Goal: Task Accomplishment & Management: Manage account settings

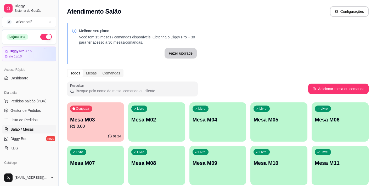
scroll to position [47, 0]
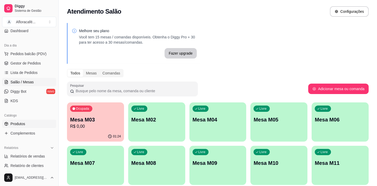
click at [35, 124] on link "Produtos" at bounding box center [29, 124] width 54 height 8
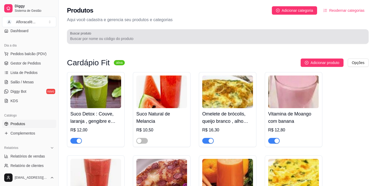
click at [134, 37] on input "Buscar produto" at bounding box center [217, 38] width 295 height 5
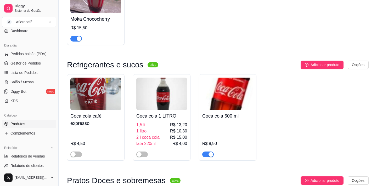
scroll to position [119, 0]
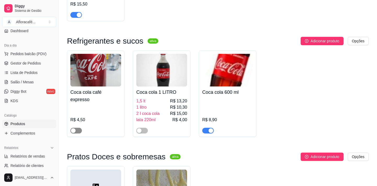
click at [74, 132] on div "button" at bounding box center [73, 130] width 5 height 5
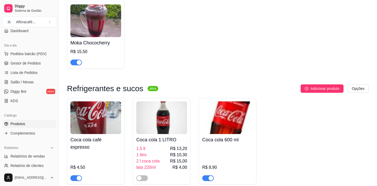
scroll to position [0, 0]
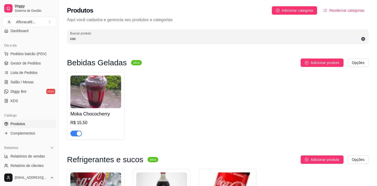
click at [160, 44] on div "Produtos Adicionar categoria Reodernar categorias Aqui você cadastra e gerencia…" at bounding box center [218, 23] width 318 height 47
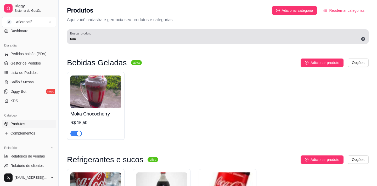
click at [158, 40] on input "coc" at bounding box center [217, 38] width 295 height 5
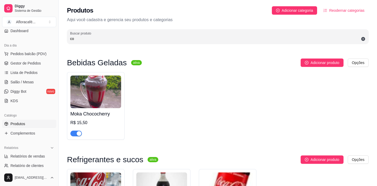
type input "c"
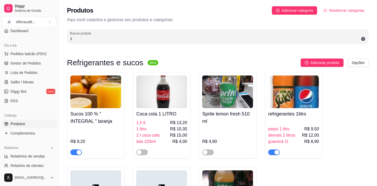
type input "1"
click at [273, 153] on button "button" at bounding box center [274, 153] width 12 height 6
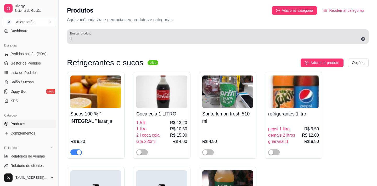
click at [199, 43] on div "Buscar produto 1" at bounding box center [218, 36] width 302 height 15
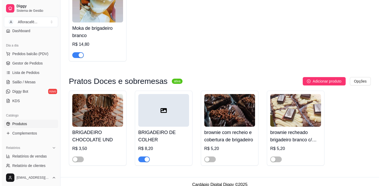
scroll to position [197, 0]
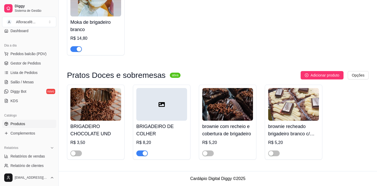
type input "brig"
click at [305, 115] on img at bounding box center [293, 104] width 51 height 33
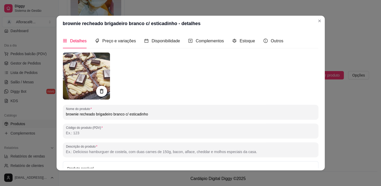
click at [102, 90] on icon at bounding box center [101, 91] width 6 height 6
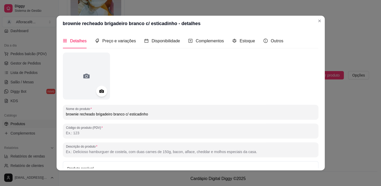
click at [100, 90] on icon at bounding box center [101, 91] width 4 height 3
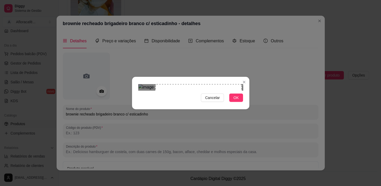
click at [216, 96] on div "Use the arrow keys to move the crop selection area" at bounding box center [198, 127] width 86 height 86
click at [209, 97] on div "Use the arrow keys to move the crop selection area" at bounding box center [192, 127] width 86 height 86
click at [236, 101] on span "OK" at bounding box center [235, 98] width 5 height 6
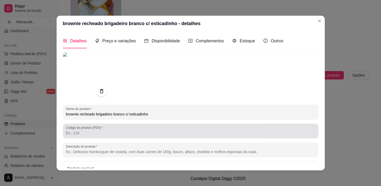
click at [166, 124] on div "Código do produto (PDV)" at bounding box center [190, 131] width 255 height 15
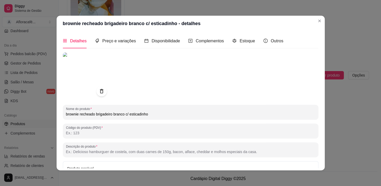
click at [170, 115] on input "brownie recheado brigadeiro branco c/ esticadinho" at bounding box center [190, 114] width 249 height 5
type input "b"
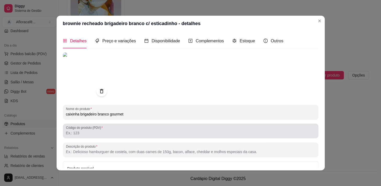
type input "caixinha brigadeiro branco gourmet"
click at [140, 130] on div at bounding box center [190, 131] width 249 height 10
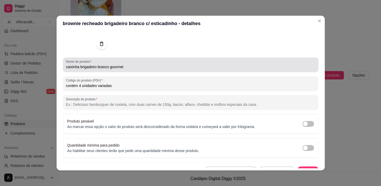
scroll to position [56, 0]
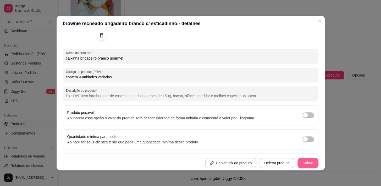
type input "contém 4 unidades variadas"
click at [300, 162] on button "Salvar" at bounding box center [307, 163] width 20 height 10
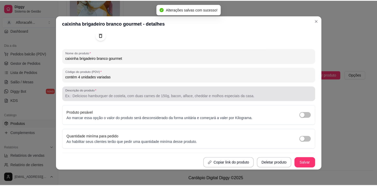
scroll to position [0, 0]
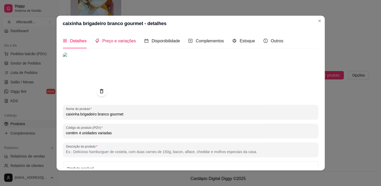
click at [128, 41] on span "Preço e variações" at bounding box center [118, 41] width 33 height 4
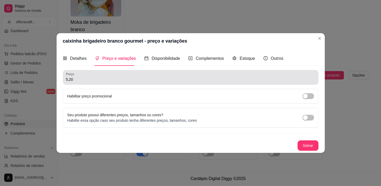
click at [140, 83] on div "Preço 5,20" at bounding box center [190, 77] width 255 height 15
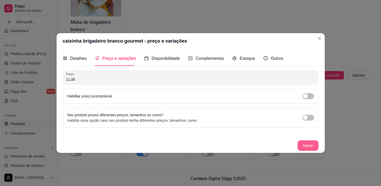
type input "11,00"
click at [316, 146] on button "Salvar" at bounding box center [307, 146] width 20 height 10
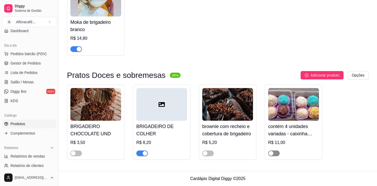
click at [274, 154] on span "button" at bounding box center [274, 154] width 12 height 6
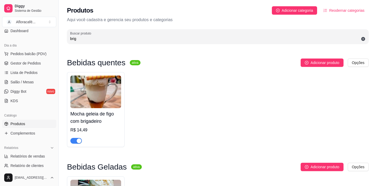
click at [186, 37] on input "brig" at bounding box center [217, 38] width 295 height 5
type input "b"
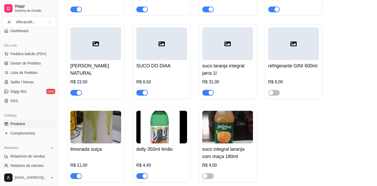
scroll to position [3807, 0]
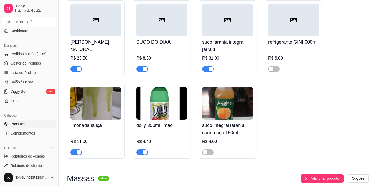
click at [154, 129] on h4 "dolly 350ml limão" at bounding box center [161, 125] width 51 height 7
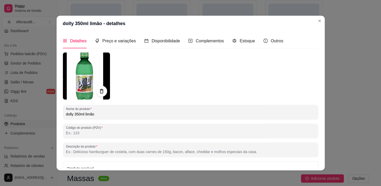
click at [104, 90] on div at bounding box center [101, 91] width 11 height 11
click at [102, 90] on icon at bounding box center [101, 91] width 6 height 6
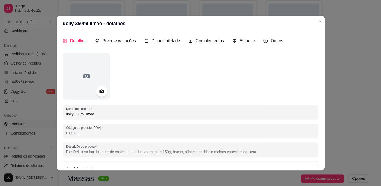
click at [114, 115] on input "dolly 350ml limão" at bounding box center [190, 114] width 249 height 5
type input "d"
click at [103, 111] on div "refrigerante cruzeiro guáraná" at bounding box center [190, 112] width 249 height 10
click at [102, 112] on input "refrigerante cruzeiro guáraná" at bounding box center [190, 114] width 249 height 5
click at [124, 115] on input "refrigerante cruzeiro guaraná" at bounding box center [190, 114] width 249 height 5
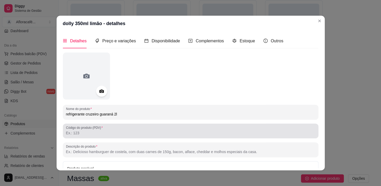
type input "refrigerante cruzeiro guaraná 2l"
click at [126, 129] on div at bounding box center [190, 131] width 249 height 10
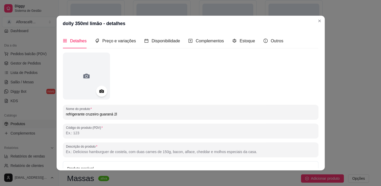
click at [101, 89] on icon at bounding box center [101, 91] width 6 height 6
click at [119, 40] on span "Preço e variações" at bounding box center [118, 41] width 33 height 4
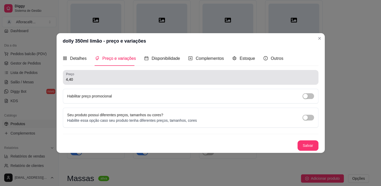
click at [157, 76] on div "4,40" at bounding box center [190, 77] width 249 height 10
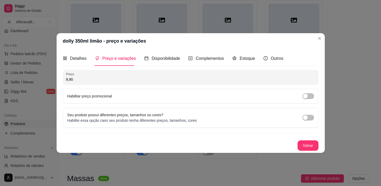
type input "9,90"
click at [309, 147] on button "Salvar" at bounding box center [307, 146] width 20 height 10
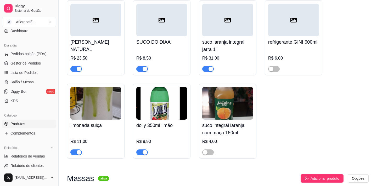
click at [178, 120] on img at bounding box center [161, 103] width 51 height 33
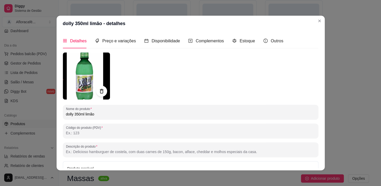
click at [102, 90] on icon at bounding box center [101, 91] width 6 height 6
click at [115, 32] on section "dolly 350ml limão - detalhes Detalhes Preço e variações Disponibilidade Complem…" at bounding box center [190, 93] width 268 height 155
click at [116, 36] on div "Preço e variações" at bounding box center [115, 40] width 41 height 15
click at [117, 31] on header "dolly 350ml limão - detalhes" at bounding box center [190, 24] width 268 height 16
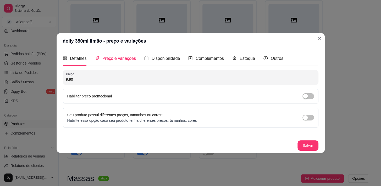
drag, startPoint x: 113, startPoint y: 44, endPoint x: 115, endPoint y: 40, distance: 4.2
click at [113, 44] on header "dolly 350ml limão - preço e variações" at bounding box center [190, 41] width 268 height 16
click at [115, 40] on header "dolly 350ml limão - preço e variações" at bounding box center [190, 41] width 268 height 16
click at [72, 61] on span "Detalhes" at bounding box center [78, 58] width 16 height 4
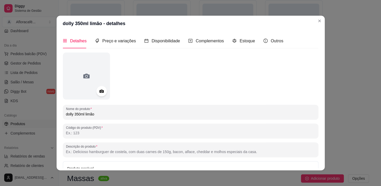
click at [108, 92] on div at bounding box center [190, 76] width 255 height 47
click at [102, 90] on icon at bounding box center [101, 91] width 6 height 6
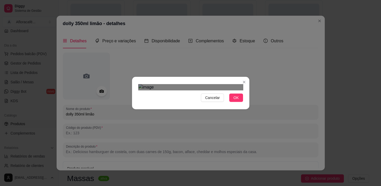
click at [249, 13] on div "Cancelar OK" at bounding box center [190, 93] width 381 height 186
click at [230, 84] on img at bounding box center [190, 87] width 105 height 6
click at [110, 148] on div "Cancelar OK" at bounding box center [190, 93] width 381 height 186
click at [262, 9] on div "Cancelar OK" at bounding box center [190, 93] width 381 height 186
click at [213, 98] on div "Use the arrow keys to move the crop selection area" at bounding box center [190, 150] width 105 height 105
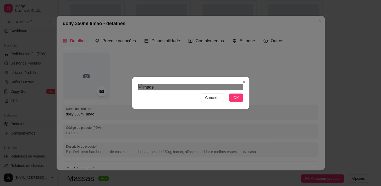
scroll to position [35, 0]
click at [238, 102] on button "OK" at bounding box center [236, 98] width 14 height 8
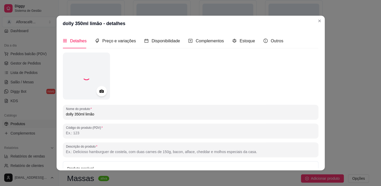
click at [146, 114] on input "dolly 350ml limão" at bounding box center [190, 114] width 249 height 5
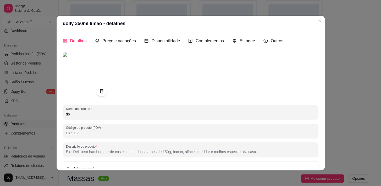
type input "d"
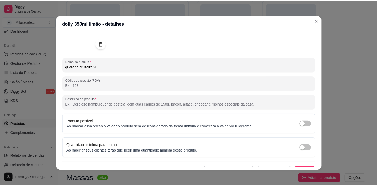
scroll to position [56, 0]
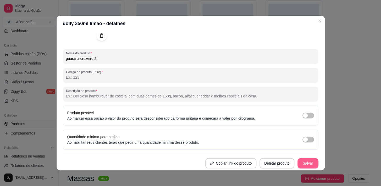
type input "guarana cruzeiro 2l"
click at [297, 163] on button "Salvar" at bounding box center [307, 163] width 21 height 10
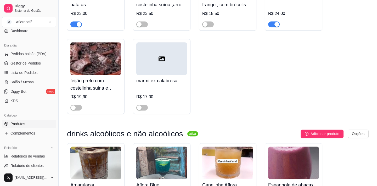
scroll to position [4853, 0]
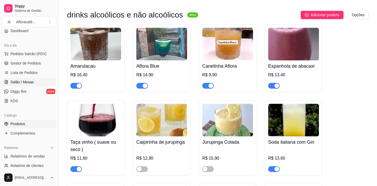
click at [21, 81] on span "Salão / Mesas" at bounding box center [21, 82] width 23 height 5
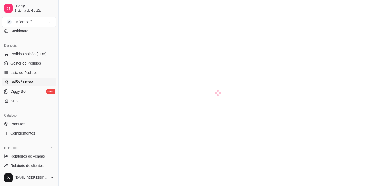
click at [21, 81] on span "Salão / Mesas" at bounding box center [21, 82] width 23 height 5
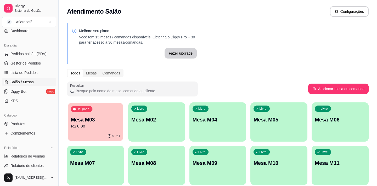
click at [85, 125] on p "R$ 0,00" at bounding box center [95, 126] width 49 height 6
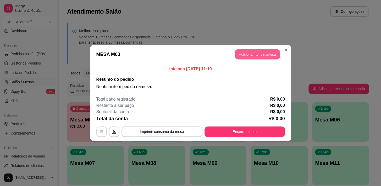
click at [245, 54] on button "Adicionar itens na mesa" at bounding box center [257, 54] width 45 height 10
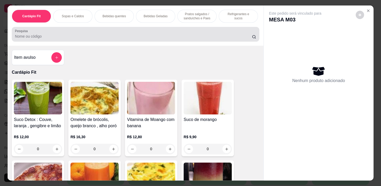
click at [218, 35] on div at bounding box center [135, 34] width 241 height 10
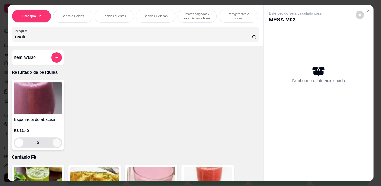
type input "spanh"
click at [55, 145] on icon "increase-product-quantity" at bounding box center [57, 143] width 4 height 4
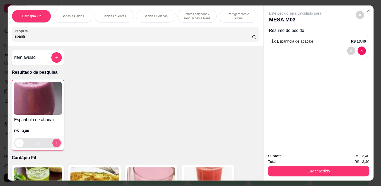
type input "1"
drag, startPoint x: 228, startPoint y: 14, endPoint x: 220, endPoint y: 17, distance: 8.0
click at [228, 13] on p "Refrigerantes e sucos" at bounding box center [238, 16] width 30 height 8
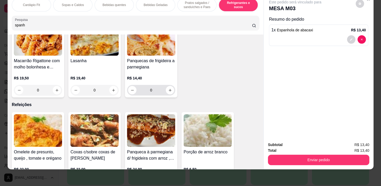
scroll to position [3218, 0]
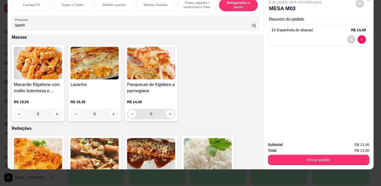
click at [168, 112] on icon "increase-product-quantity" at bounding box center [170, 114] width 4 height 4
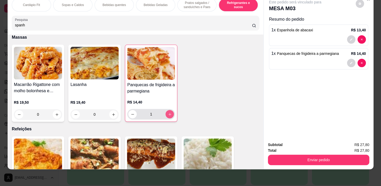
type input "1"
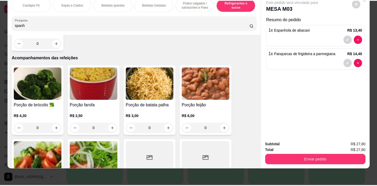
scroll to position [4026, 0]
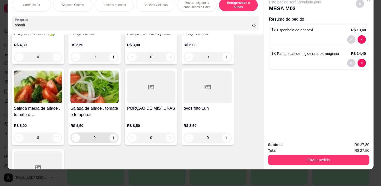
click at [112, 136] on icon "increase-product-quantity" at bounding box center [113, 138] width 4 height 4
type input "1"
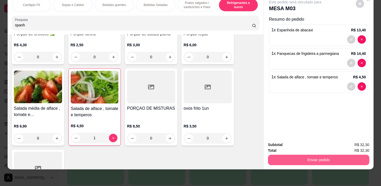
click at [315, 155] on button "Enviar pedido" at bounding box center [318, 160] width 101 height 10
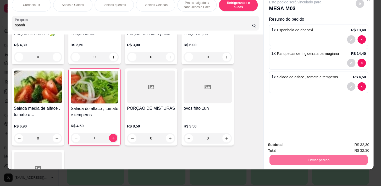
click at [356, 141] on button "Enviar pedido" at bounding box center [356, 144] width 30 height 10
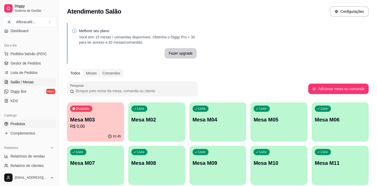
click at [30, 120] on link "Produtos" at bounding box center [29, 124] width 54 height 8
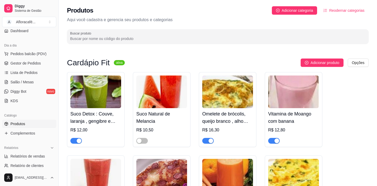
click at [201, 39] on input "Buscar produto" at bounding box center [217, 38] width 295 height 5
type input "p"
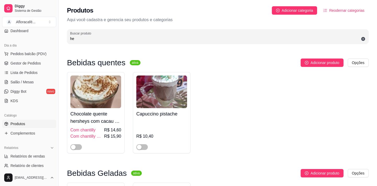
type input "he"
click at [362, 41] on icon at bounding box center [363, 39] width 4 height 4
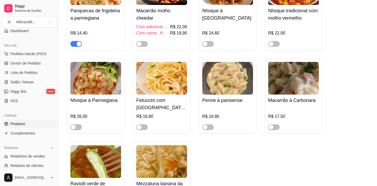
scroll to position [4145, 0]
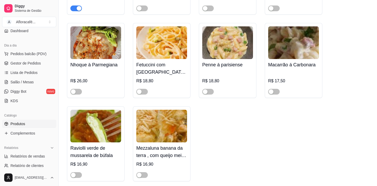
drag, startPoint x: 375, startPoint y: 120, endPoint x: 377, endPoint y: 125, distance: 5.2
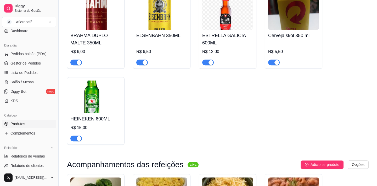
scroll to position [5200, 0]
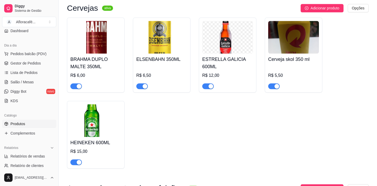
click at [74, 89] on span "button" at bounding box center [76, 86] width 12 height 6
click at [145, 89] on div "button" at bounding box center [145, 86] width 5 height 5
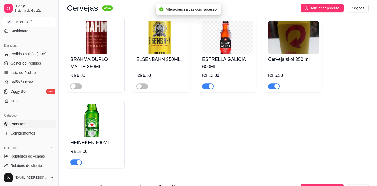
click at [277, 89] on div "button" at bounding box center [276, 86] width 5 height 5
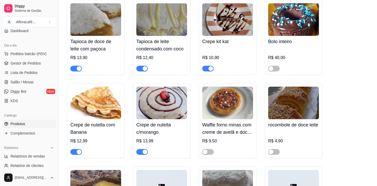
scroll to position [5985, 0]
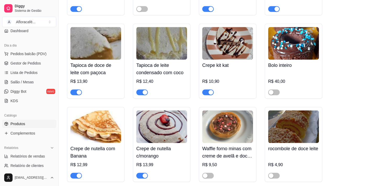
click at [208, 95] on button "button" at bounding box center [208, 92] width 12 height 6
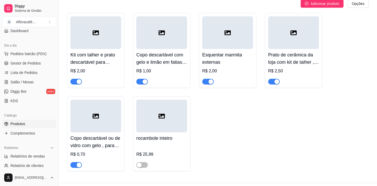
scroll to position [6468, 0]
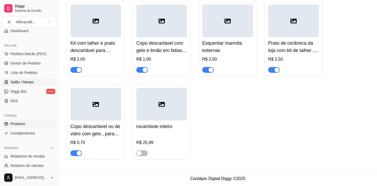
click at [28, 83] on span "Salão / Mesas" at bounding box center [21, 82] width 23 height 5
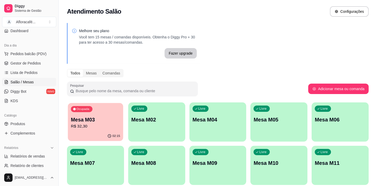
click at [99, 110] on div "Ocupada Mesa M03 R$ 32,30" at bounding box center [95, 117] width 55 height 28
click at [82, 124] on p "R$ 32,30" at bounding box center [95, 126] width 49 height 6
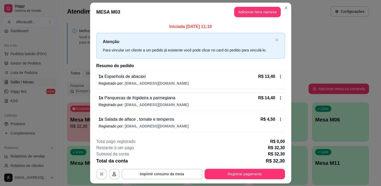
scroll to position [14, 0]
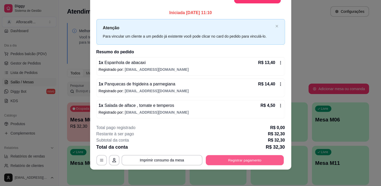
click at [243, 158] on button "Registrar pagamento" at bounding box center [244, 160] width 78 height 10
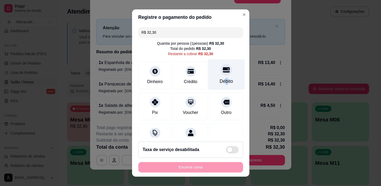
click at [219, 83] on div "Débito" at bounding box center [225, 81] width 13 height 7
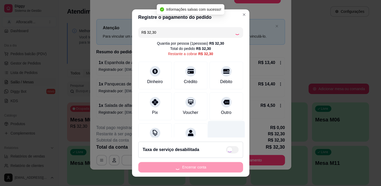
type input "R$ 0,00"
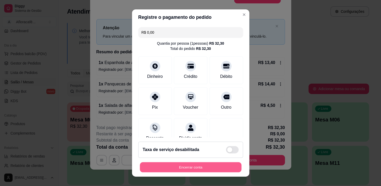
click at [199, 166] on button "Encerrar conta" at bounding box center [190, 167] width 101 height 10
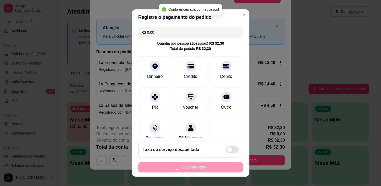
scroll to position [0, 0]
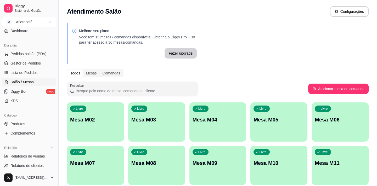
click at [110, 133] on div "Livre Mesa M02" at bounding box center [95, 119] width 57 height 33
click at [101, 125] on div "Livre Mesa M02" at bounding box center [95, 119] width 55 height 32
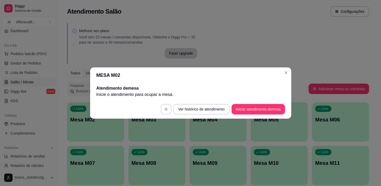
click at [244, 110] on button "Iniciar atendimento de mesa" at bounding box center [257, 109] width 53 height 10
click at [246, 110] on footer "Ver histórico de atendimento Iniciar atendimento de mesa" at bounding box center [190, 109] width 201 height 19
click at [253, 109] on footer "Ver histórico de atendimento Iniciar atendimento de mesa" at bounding box center [190, 109] width 201 height 19
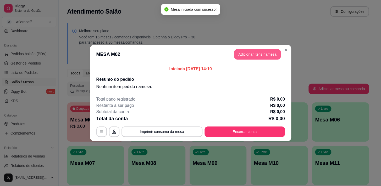
click at [257, 54] on button "Adicionar itens na mesa" at bounding box center [257, 54] width 47 height 10
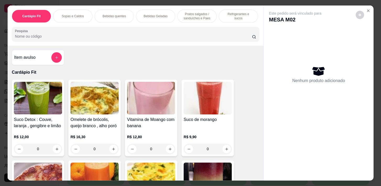
click at [223, 15] on p "Refrigerantes e sucos" at bounding box center [238, 16] width 30 height 8
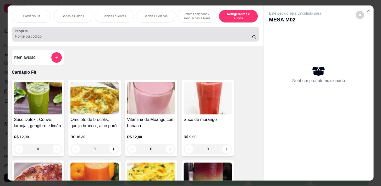
scroll to position [13, 0]
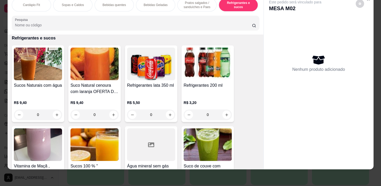
click at [54, 113] on div "0" at bounding box center [38, 115] width 48 height 10
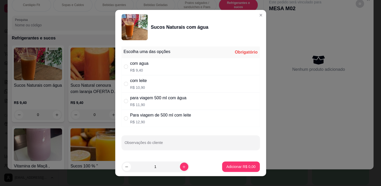
click at [138, 102] on div "para viagem 500 ml com água R$ 11,90" at bounding box center [158, 101] width 56 height 13
radio input "true"
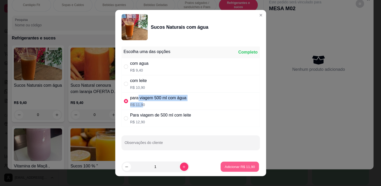
click at [247, 167] on p "Adicionar R$ 11,90" at bounding box center [239, 166] width 30 height 5
type input "1"
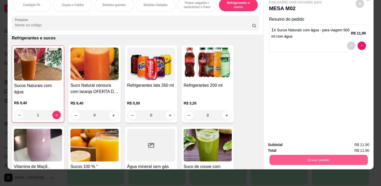
click at [321, 155] on button "Enviar pedido" at bounding box center [318, 160] width 98 height 10
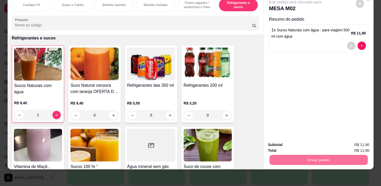
click at [362, 144] on button "Enviar pedido" at bounding box center [356, 144] width 30 height 10
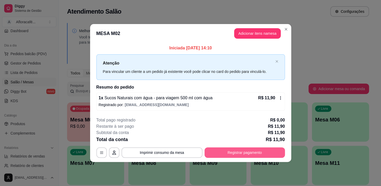
click at [273, 149] on button "Registrar pagamento" at bounding box center [244, 153] width 80 height 10
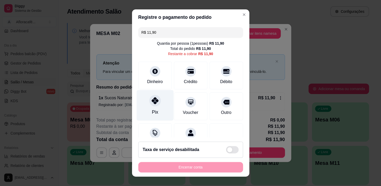
click at [160, 103] on div "Pix" at bounding box center [154, 105] width 37 height 31
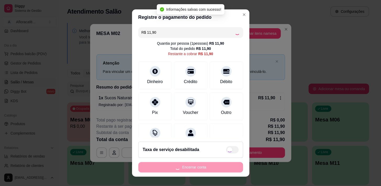
type input "R$ 0,00"
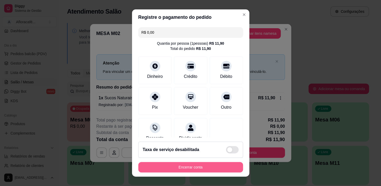
click at [228, 165] on button "Encerrar conta" at bounding box center [190, 167] width 105 height 10
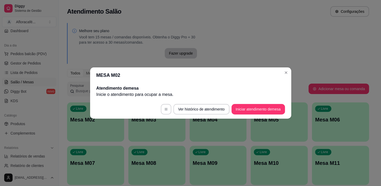
drag, startPoint x: 167, startPoint y: 83, endPoint x: 170, endPoint y: 76, distance: 8.4
click at [167, 83] on div "Atendimento de mesa Inicie o atendimento para ocupar a mesa ." at bounding box center [190, 91] width 201 height 17
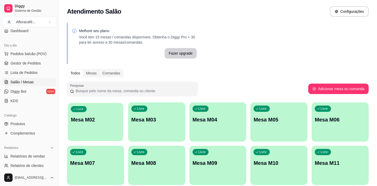
click at [121, 121] on div "Livre Mesa M02" at bounding box center [95, 119] width 55 height 32
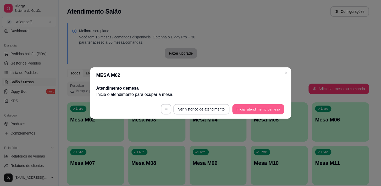
click at [262, 113] on button "Iniciar atendimento de mesa" at bounding box center [258, 109] width 52 height 10
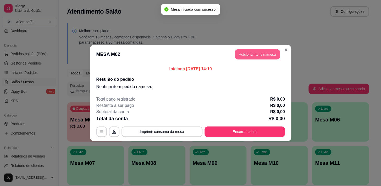
click at [269, 53] on button "Adicionar itens na mesa" at bounding box center [257, 54] width 45 height 10
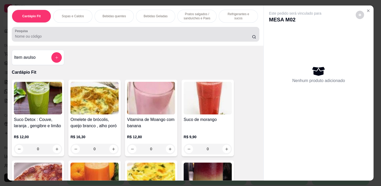
click at [189, 42] on div "Pesquisa" at bounding box center [135, 34] width 247 height 15
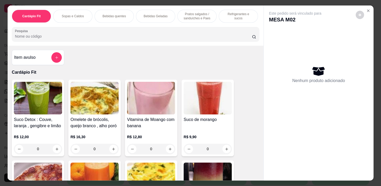
click at [201, 37] on input "Pesquisa" at bounding box center [133, 36] width 237 height 5
drag, startPoint x: 231, startPoint y: 16, endPoint x: 226, endPoint y: 15, distance: 4.7
click at [231, 16] on p "Refrigerantes e sucos" at bounding box center [238, 16] width 30 height 8
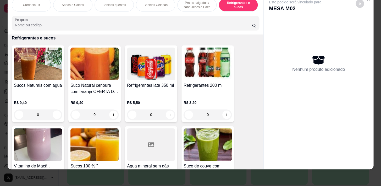
scroll to position [0, 216]
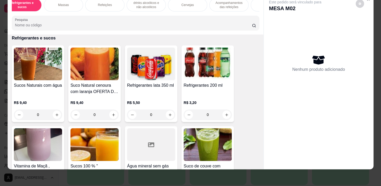
click at [65, 5] on div "Massas" at bounding box center [63, 4] width 39 height 13
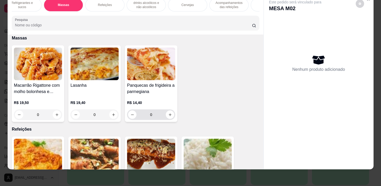
scroll to position [3179, 0]
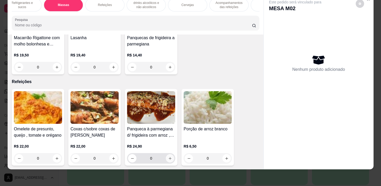
click at [168, 159] on icon "increase-product-quantity" at bounding box center [170, 159] width 4 height 4
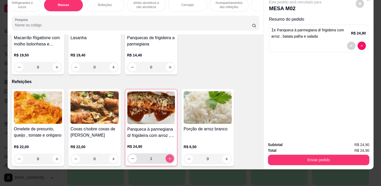
type input "1"
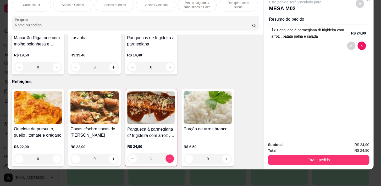
click at [225, 3] on p "Refrigerantes e sucos" at bounding box center [238, 5] width 30 height 8
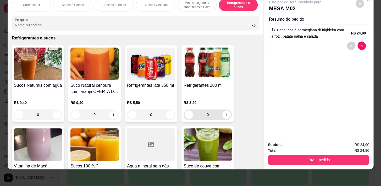
click at [226, 118] on div "0" at bounding box center [207, 115] width 46 height 10
click at [225, 114] on icon "increase-product-quantity" at bounding box center [226, 115] width 4 height 4
type input "1"
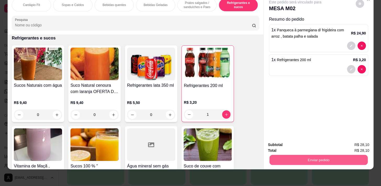
click at [348, 157] on button "Enviar pedido" at bounding box center [318, 160] width 98 height 10
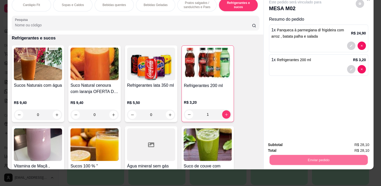
click at [353, 143] on button "Enviar pedido" at bounding box center [355, 144] width 29 height 10
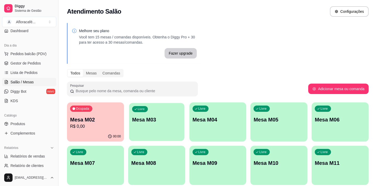
click at [176, 123] on p "Mesa M03" at bounding box center [156, 119] width 49 height 7
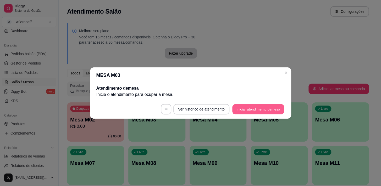
click at [260, 108] on button "Iniciar atendimento de mesa" at bounding box center [258, 109] width 52 height 10
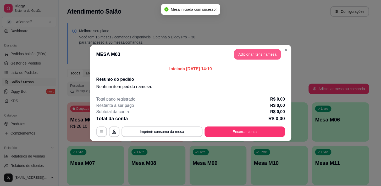
click at [252, 55] on button "Adicionar itens na mesa" at bounding box center [257, 54] width 47 height 10
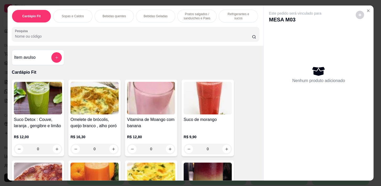
click at [219, 14] on div "Refrigerantes e sucos" at bounding box center [237, 16] width 39 height 13
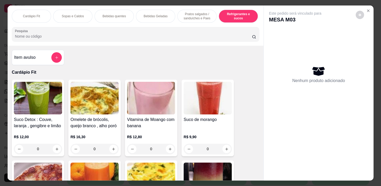
scroll to position [13, 0]
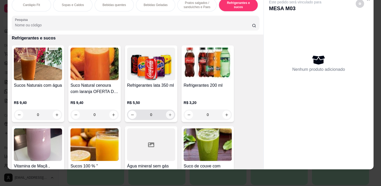
click at [168, 116] on icon "increase-product-quantity" at bounding box center [170, 115] width 4 height 4
type input "1"
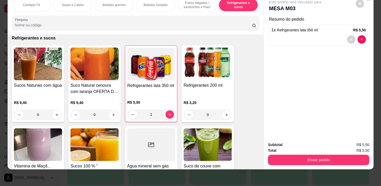
scroll to position [0, 216]
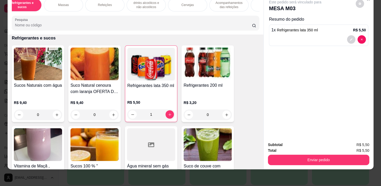
click at [101, 3] on p "Refeições" at bounding box center [105, 5] width 14 height 4
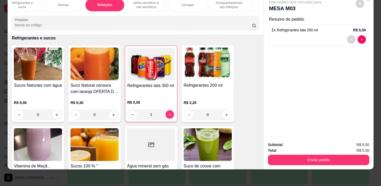
scroll to position [3223, 0]
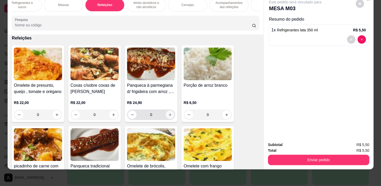
click at [169, 117] on button "increase-product-quantity" at bounding box center [170, 115] width 8 height 8
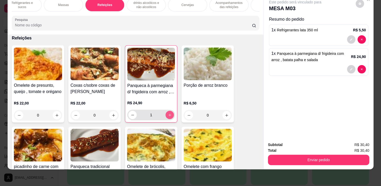
type input "1"
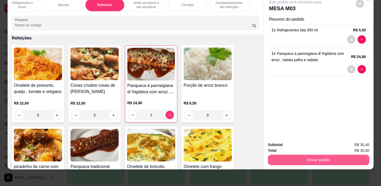
click at [316, 157] on button "Enviar pedido" at bounding box center [318, 160] width 101 height 10
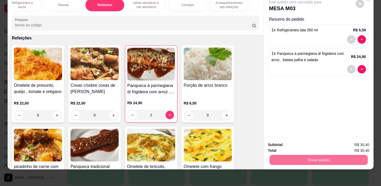
click at [350, 143] on button "Enviar pedido" at bounding box center [355, 144] width 29 height 10
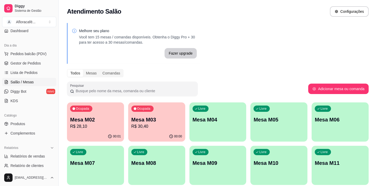
click at [147, 120] on p "Mesa M03" at bounding box center [156, 119] width 51 height 7
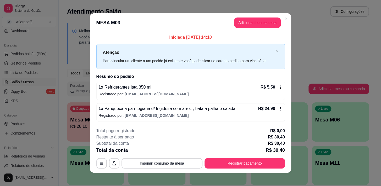
scroll to position [3, 0]
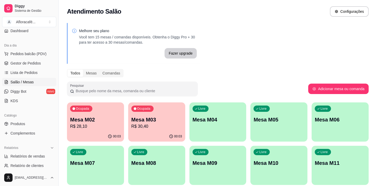
click at [217, 127] on div "Livre Mesa M04" at bounding box center [217, 119] width 57 height 33
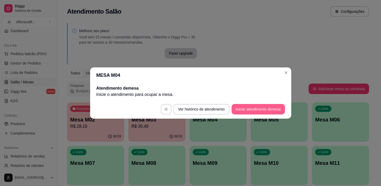
click at [259, 108] on button "Iniciar atendimento de mesa" at bounding box center [257, 109] width 53 height 10
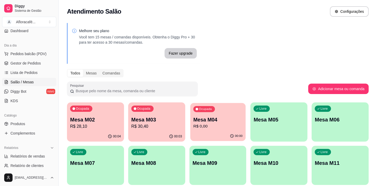
click at [196, 125] on p "R$ 0,00" at bounding box center [217, 126] width 49 height 6
click at [212, 128] on p "R$ 0,00" at bounding box center [217, 126] width 51 height 6
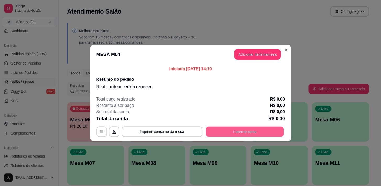
click at [227, 136] on button "Encerrar conta" at bounding box center [244, 132] width 78 height 10
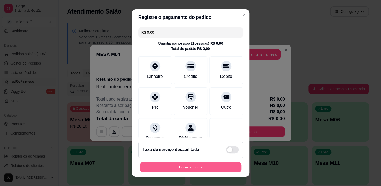
click at [216, 168] on button "Encerrar conta" at bounding box center [190, 167] width 101 height 10
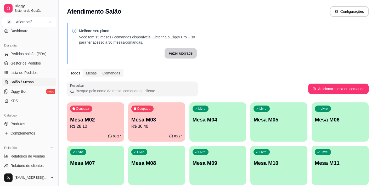
click at [112, 122] on p "Mesa M02" at bounding box center [95, 119] width 51 height 7
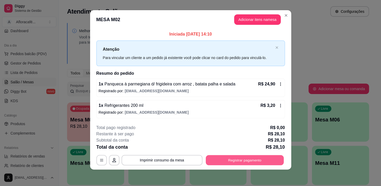
click at [225, 162] on button "Registrar pagamento" at bounding box center [244, 160] width 78 height 10
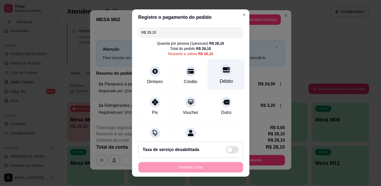
click at [219, 79] on div "Débito" at bounding box center [225, 81] width 13 height 7
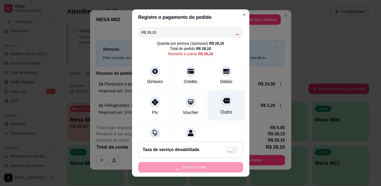
type input "R$ 0,00"
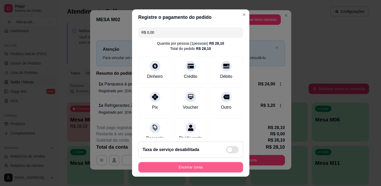
click at [228, 164] on button "Encerrar conta" at bounding box center [190, 167] width 105 height 10
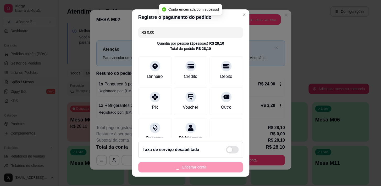
scroll to position [0, 0]
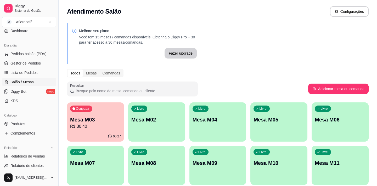
click at [114, 126] on p "R$ 30,40" at bounding box center [95, 126] width 51 height 6
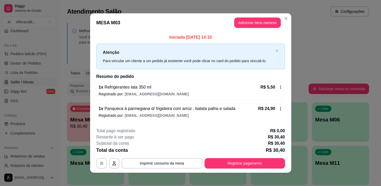
scroll to position [3, 0]
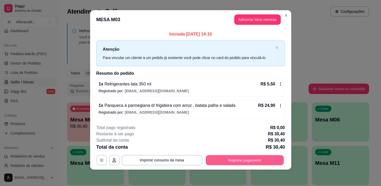
click at [248, 161] on button "Registrar pagamento" at bounding box center [244, 160] width 78 height 10
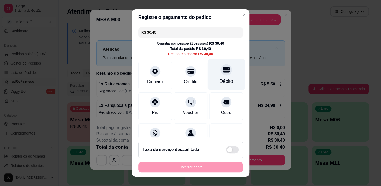
click at [222, 70] on icon at bounding box center [225, 69] width 7 height 7
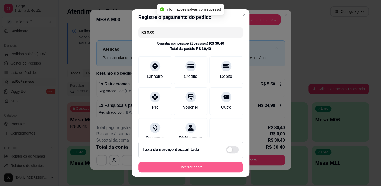
type input "R$ 0,00"
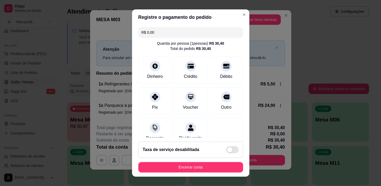
click at [215, 175] on footer "Taxa de serviço desabilitada Encerrar conta" at bounding box center [190, 157] width 117 height 39
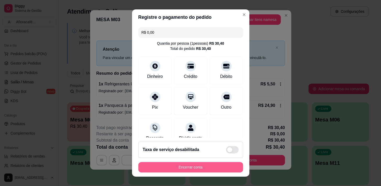
click at [218, 169] on button "Encerrar conta" at bounding box center [190, 167] width 105 height 10
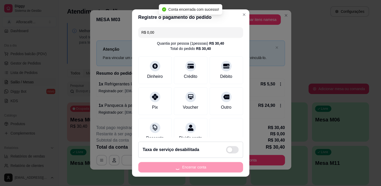
scroll to position [0, 0]
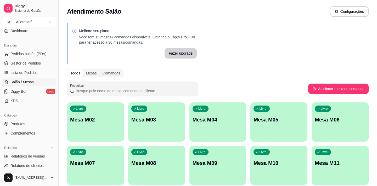
click at [115, 119] on p "Mesa M02" at bounding box center [95, 119] width 51 height 7
click at [93, 108] on div "Livre Mesa M02" at bounding box center [95, 119] width 57 height 33
click at [94, 115] on div "Livre Mesa M02" at bounding box center [95, 119] width 57 height 33
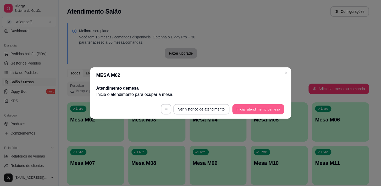
click at [268, 109] on button "Iniciar atendimento de mesa" at bounding box center [258, 109] width 52 height 10
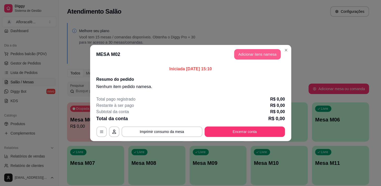
click at [247, 55] on button "Adicionar itens na mesa" at bounding box center [257, 54] width 47 height 10
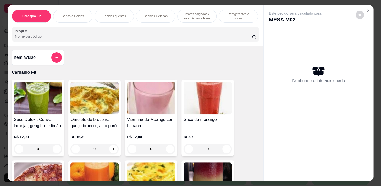
click at [127, 13] on div "Bebidas quentes" at bounding box center [113, 16] width 39 height 13
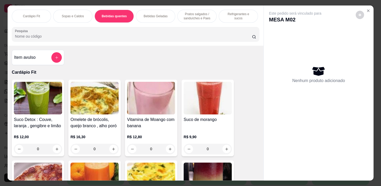
scroll to position [13, 0]
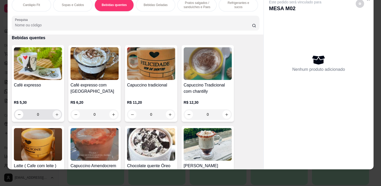
click at [55, 114] on icon "increase-product-quantity" at bounding box center [57, 115] width 4 height 4
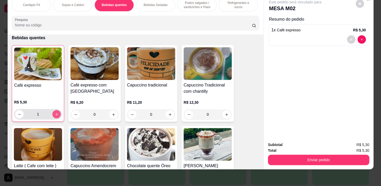
type input "1"
click at [325, 97] on div "Este pedido será vinculado para MESA M02 Resumo do pedido 1 x Café expresso R$ …" at bounding box center [318, 65] width 110 height 143
click at [370, 138] on div "Subtotal R$ 5,30 Total R$ 5,30 Enviar pedido" at bounding box center [318, 154] width 110 height 32
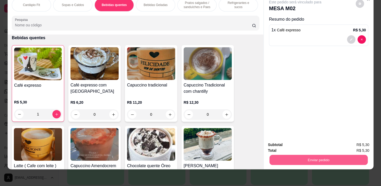
click at [338, 157] on button "Enviar pedido" at bounding box center [318, 160] width 98 height 10
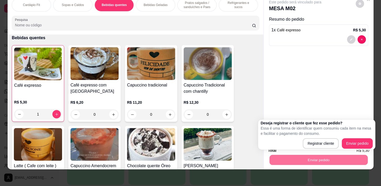
click at [353, 139] on div "Deseja registrar o cliente que fez esse pedido? Essa é uma forma de identificar…" at bounding box center [316, 135] width 112 height 28
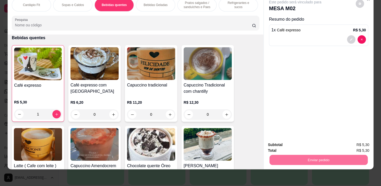
click at [354, 141] on button "Enviar pedido" at bounding box center [356, 144] width 30 height 10
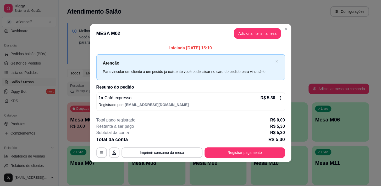
click at [187, 24] on header "MESA M02 Adicionar itens na mesa" at bounding box center [190, 33] width 201 height 19
drag, startPoint x: 280, startPoint y: 29, endPoint x: 284, endPoint y: 29, distance: 4.4
click at [280, 29] on header "MESA M02 Adicionar itens na mesa" at bounding box center [190, 33] width 201 height 19
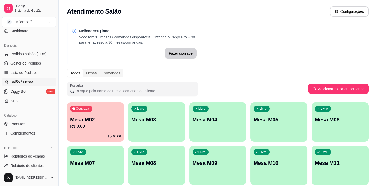
click at [154, 122] on p "Mesa M03" at bounding box center [156, 119] width 51 height 7
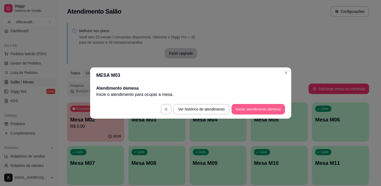
click at [253, 110] on button "Iniciar atendimento de mesa" at bounding box center [257, 109] width 53 height 10
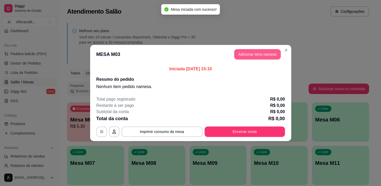
click at [252, 52] on button "Adicionar itens na mesa" at bounding box center [257, 54] width 47 height 10
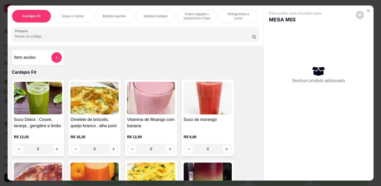
click at [208, 18] on p "Pratos salgados / sanduíches e Paes" at bounding box center [197, 16] width 30 height 8
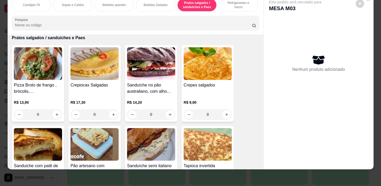
click at [226, 5] on div "Refrigerantes e sucos" at bounding box center [237, 4] width 39 height 13
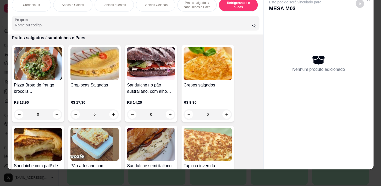
scroll to position [2562, 0]
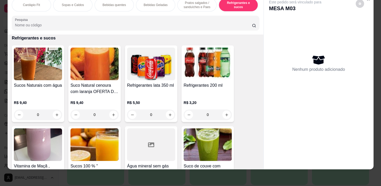
click at [55, 115] on div "0" at bounding box center [38, 115] width 48 height 10
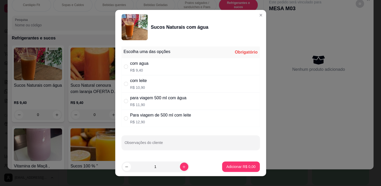
click at [166, 85] on div "com leite R$ 10,90" at bounding box center [190, 83] width 138 height 17
radio input "true"
click at [180, 165] on button "increase-product-quantity" at bounding box center [184, 167] width 8 height 8
type input "2"
click at [234, 169] on p "Adicionar R$ 21,80" at bounding box center [239, 166] width 31 height 5
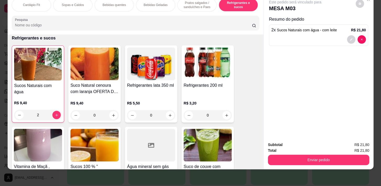
type input "2"
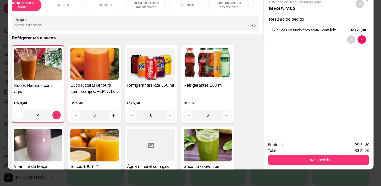
scroll to position [0, 288]
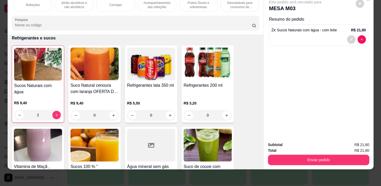
click at [210, 5] on p "Pratos Doces e sobremesas" at bounding box center [198, 5] width 30 height 8
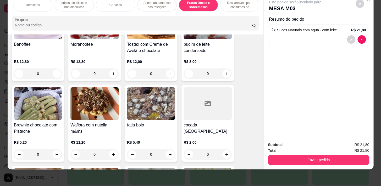
scroll to position [4126, 0]
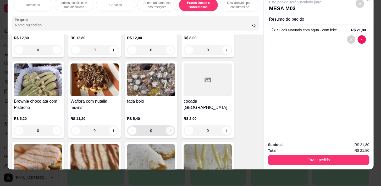
click at [169, 129] on icon "increase-product-quantity" at bounding box center [170, 131] width 4 height 4
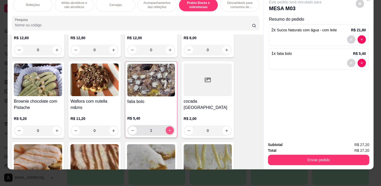
click at [169, 129] on icon "increase-product-quantity" at bounding box center [170, 131] width 4 height 4
type input "2"
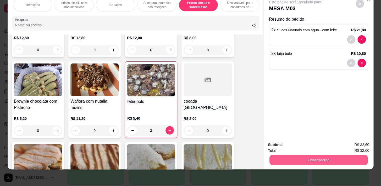
click at [346, 155] on button "Enviar pedido" at bounding box center [318, 160] width 98 height 10
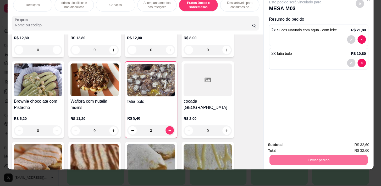
click at [348, 143] on button "Enviar pedido" at bounding box center [356, 144] width 30 height 10
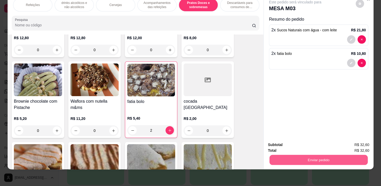
click at [346, 156] on button "Enviar pedido" at bounding box center [318, 160] width 98 height 10
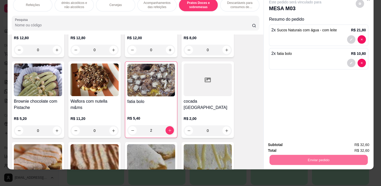
click at [356, 146] on button "Enviar pedido" at bounding box center [355, 144] width 29 height 10
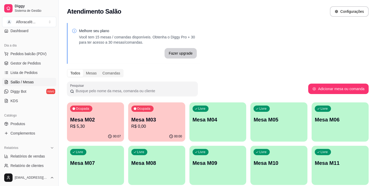
click at [100, 134] on div "00:07" at bounding box center [95, 137] width 57 height 10
click at [260, 151] on p "Livre" at bounding box center [263, 153] width 7 height 4
click at [125, 132] on div "Ocupada Mesa M02 R$ 5,30 00:07 Ocupada Mesa M03 R$ 0,00 00:00 Livre Mesa M04 Li…" at bounding box center [218, 166] width 302 height 126
click at [120, 132] on div "00:07" at bounding box center [95, 137] width 57 height 10
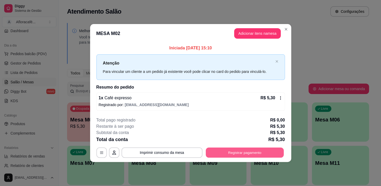
click at [264, 155] on button "Registrar pagamento" at bounding box center [244, 153] width 78 height 10
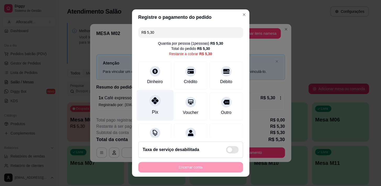
click at [151, 104] on icon at bounding box center [154, 100] width 7 height 7
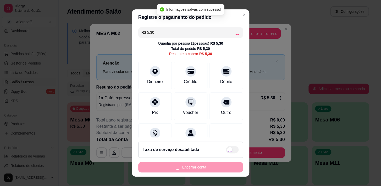
type input "R$ 0,00"
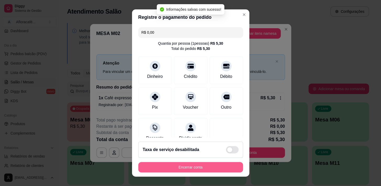
click at [226, 165] on button "Encerrar conta" at bounding box center [190, 167] width 105 height 10
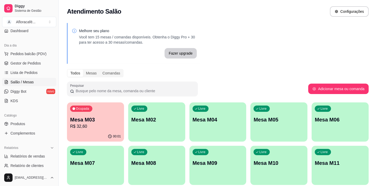
click at [184, 131] on div "Livre Mesa M02" at bounding box center [156, 119] width 57 height 33
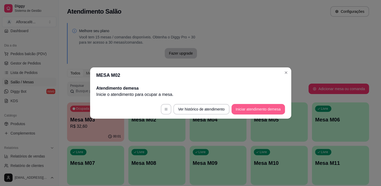
click at [246, 112] on button "Iniciar atendimento de mesa" at bounding box center [257, 109] width 53 height 10
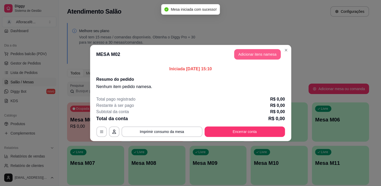
click at [272, 55] on button "Adicionar itens na mesa" at bounding box center [257, 54] width 47 height 10
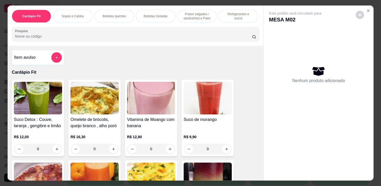
click at [115, 15] on p "Bebidas quentes" at bounding box center [113, 16] width 23 height 4
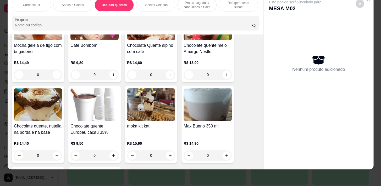
scroll to position [829, 0]
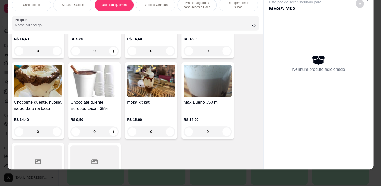
click at [112, 131] on div "0" at bounding box center [94, 132] width 48 height 10
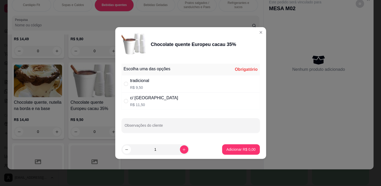
click at [181, 85] on div "tradicional R$ 9,50" at bounding box center [190, 83] width 138 height 17
radio input "true"
click at [239, 153] on button "Adicionar R$ 9,50" at bounding box center [240, 149] width 37 height 10
type input "1"
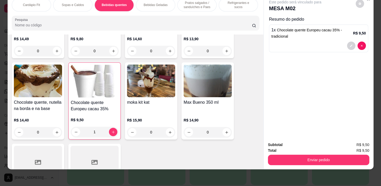
click at [314, 155] on button "Enviar pedido" at bounding box center [318, 160] width 101 height 10
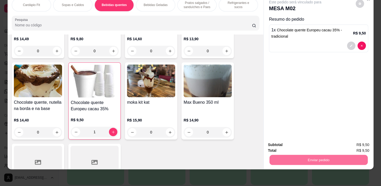
click at [349, 141] on button "Enviar pedido" at bounding box center [355, 144] width 29 height 10
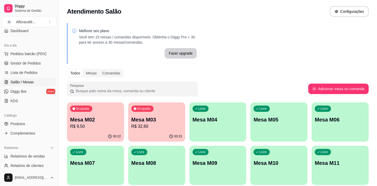
click at [241, 111] on div "Livre Mesa M04" at bounding box center [217, 119] width 57 height 33
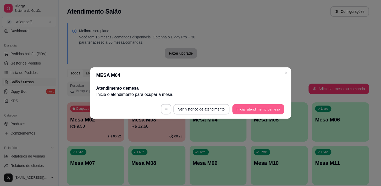
click at [272, 107] on button "Iniciar atendimento de mesa" at bounding box center [258, 109] width 52 height 10
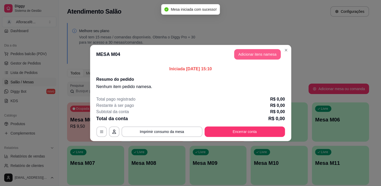
click at [256, 52] on button "Adicionar itens na mesa" at bounding box center [257, 54] width 47 height 10
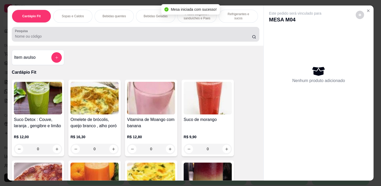
click at [192, 38] on input "Pesquisa" at bounding box center [133, 36] width 237 height 5
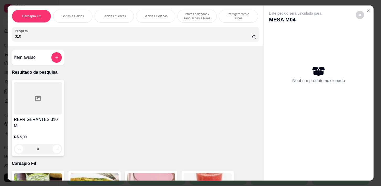
type input "310"
click at [55, 147] on icon "increase-product-quantity" at bounding box center [57, 149] width 4 height 4
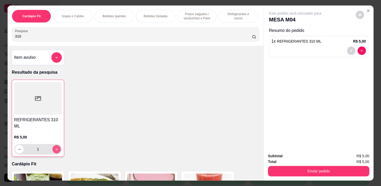
type input "1"
drag, startPoint x: 218, startPoint y: 18, endPoint x: 217, endPoint y: 21, distance: 2.8
click at [217, 19] on div "Cardápio Fit Sopas e Caldos Bebidas quentes Bebidas Geladas Pratos salgados / s…" at bounding box center [135, 16] width 247 height 13
click at [217, 21] on div "Cardápio Fit Sopas e Caldos Bebidas quentes Bebidas Geladas Pratos salgados / s…" at bounding box center [135, 16] width 247 height 13
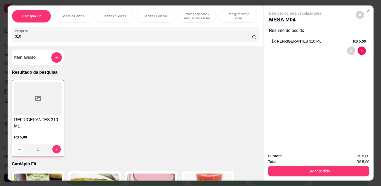
click at [171, 21] on div "Cardápio Fit Sopas e Caldos Bebidas quentes Bebidas Geladas Pratos salgados / s…" at bounding box center [135, 16] width 247 height 13
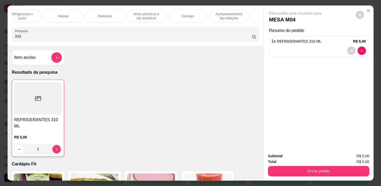
click at [98, 17] on div "Refeições" at bounding box center [104, 16] width 39 height 13
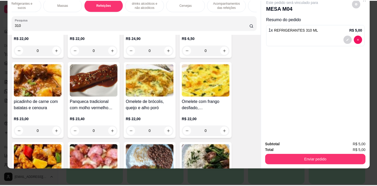
scroll to position [3475, 0]
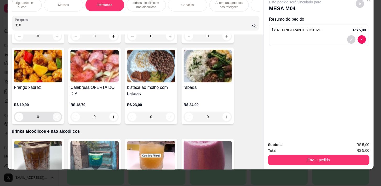
click at [54, 113] on button "increase-product-quantity" at bounding box center [57, 117] width 8 height 8
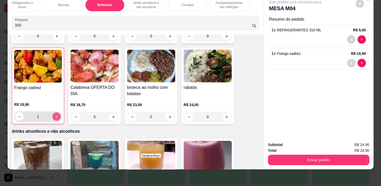
type input "1"
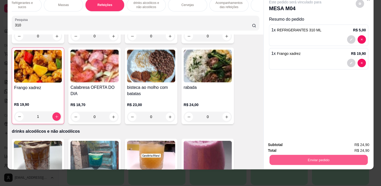
click at [320, 156] on button "Enviar pedido" at bounding box center [318, 160] width 98 height 10
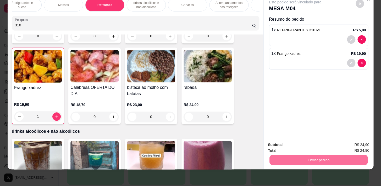
click at [350, 141] on button "Enviar pedido" at bounding box center [356, 144] width 30 height 10
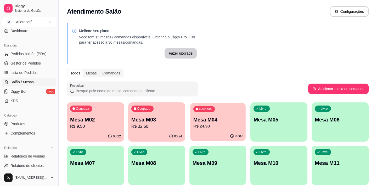
click at [231, 105] on div "Ocupada Mesa M04 R$ 24,90" at bounding box center [217, 117] width 55 height 28
click at [22, 121] on span "Produtos" at bounding box center [17, 123] width 15 height 5
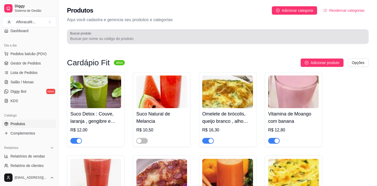
click at [161, 41] on input "Buscar produto" at bounding box center [217, 38] width 295 height 5
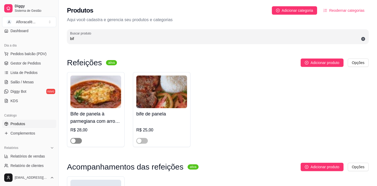
click at [76, 141] on span "button" at bounding box center [76, 141] width 12 height 6
click at [147, 142] on span "button" at bounding box center [142, 141] width 12 height 6
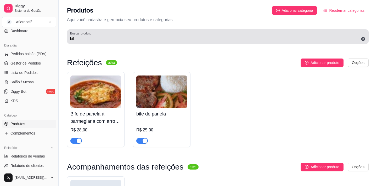
click at [156, 36] on div "bif" at bounding box center [217, 36] width 295 height 10
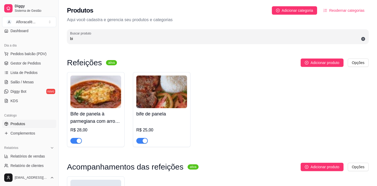
type input "b"
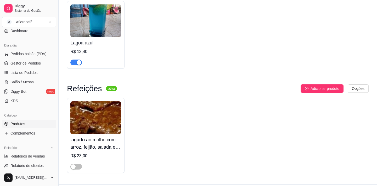
scroll to position [85, 0]
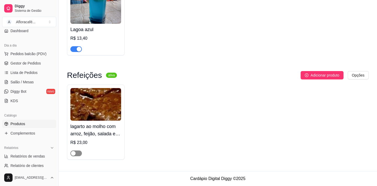
type input "lag"
click at [78, 152] on span "button" at bounding box center [76, 154] width 12 height 6
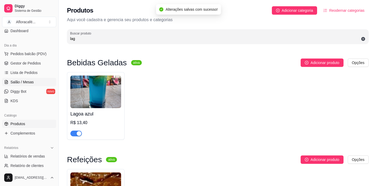
click at [20, 81] on span "Salão / Mesas" at bounding box center [21, 82] width 23 height 5
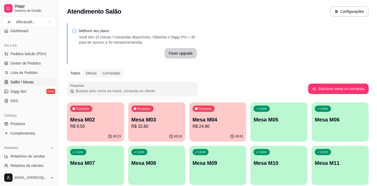
click at [210, 126] on p "R$ 24,90" at bounding box center [217, 126] width 51 height 6
click at [266, 121] on p "Mesa M05" at bounding box center [278, 119] width 49 height 7
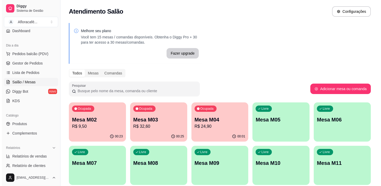
scroll to position [63, 0]
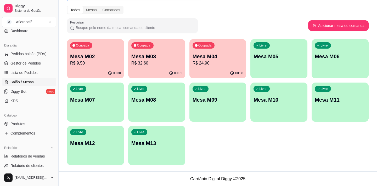
click at [218, 60] on p "R$ 24,90" at bounding box center [217, 63] width 51 height 6
click at [148, 53] on p "Mesa M03" at bounding box center [156, 56] width 49 height 7
click at [140, 70] on div "00:32" at bounding box center [156, 73] width 55 height 10
click at [212, 60] on div "Mesa M04 R$ 24,90" at bounding box center [217, 59] width 49 height 13
click at [139, 58] on p "Mesa M03" at bounding box center [156, 56] width 51 height 7
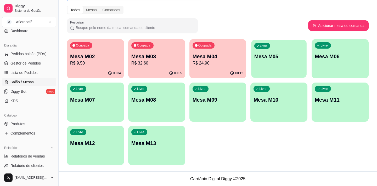
click at [287, 61] on div "Livre Mesa M05" at bounding box center [278, 56] width 55 height 32
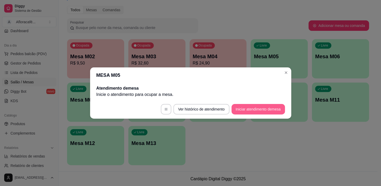
click at [264, 111] on button "Iniciar atendimento de mesa" at bounding box center [257, 109] width 53 height 10
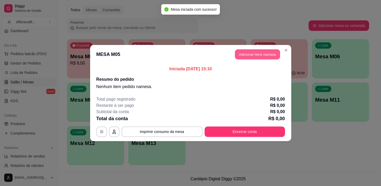
click at [248, 54] on button "Adicionar itens na mesa" at bounding box center [257, 54] width 45 height 10
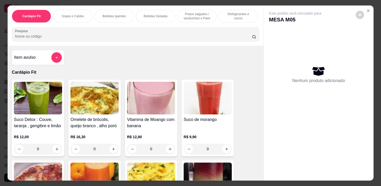
click at [104, 36] on input "Pesquisa" at bounding box center [133, 36] width 237 height 5
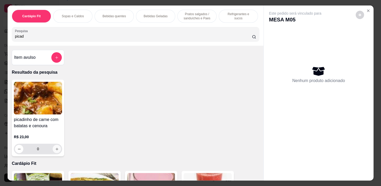
type input "picad"
click at [55, 149] on icon "increase-product-quantity" at bounding box center [57, 149] width 4 height 4
type input "1"
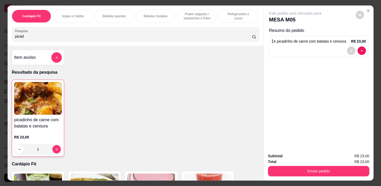
click at [223, 16] on p "Refrigerantes e sucos" at bounding box center [238, 16] width 30 height 8
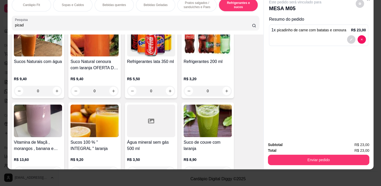
scroll to position [2630, 0]
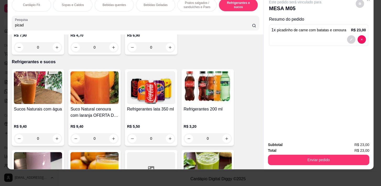
click at [56, 137] on div "0" at bounding box center [38, 138] width 48 height 10
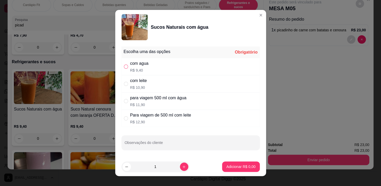
click at [124, 66] on input "" at bounding box center [126, 67] width 4 height 4
radio input "true"
click at [238, 163] on button "Adicionar R$ 9,40" at bounding box center [240, 167] width 36 height 10
type input "1"
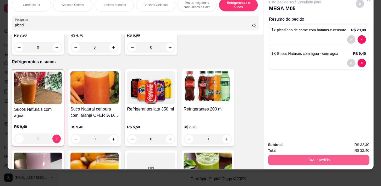
click at [318, 156] on button "Enviar pedido" at bounding box center [318, 160] width 101 height 10
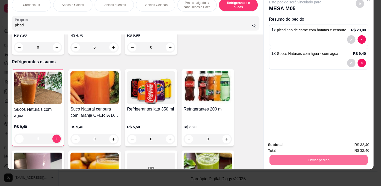
click at [326, 144] on button "Registrar cliente" at bounding box center [320, 144] width 35 height 10
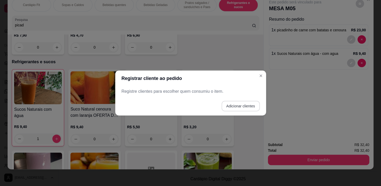
click at [248, 103] on button "Adicionar clientes" at bounding box center [240, 106] width 38 height 10
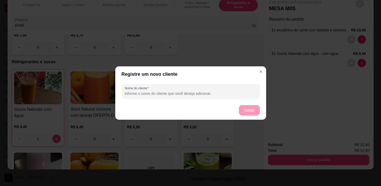
click at [188, 94] on input "Nome do cliente" at bounding box center [190, 93] width 132 height 5
type input "01"
click at [248, 109] on button "Salvar" at bounding box center [249, 110] width 21 height 10
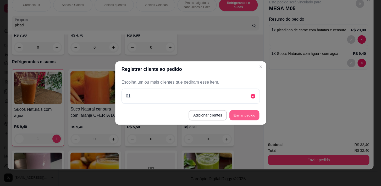
click at [248, 118] on button "Enviar pedido" at bounding box center [244, 115] width 30 height 10
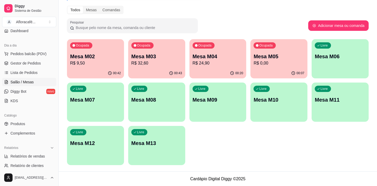
click at [84, 57] on p "Mesa M02" at bounding box center [95, 56] width 51 height 7
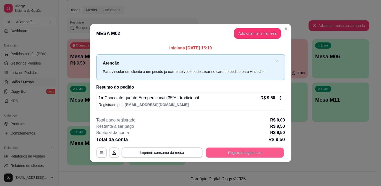
click at [241, 151] on button "Registrar pagamento" at bounding box center [244, 153] width 78 height 10
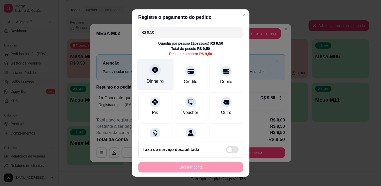
click at [157, 66] on div "Dinheiro" at bounding box center [154, 74] width 37 height 31
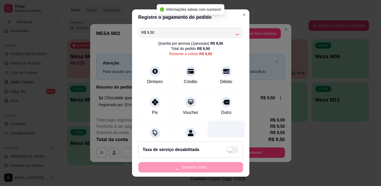
type input "R$ 0,00"
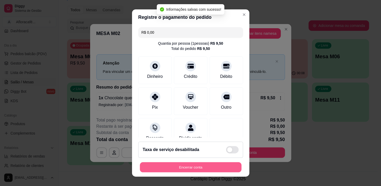
click at [178, 166] on button "Encerrar conta" at bounding box center [190, 167] width 101 height 10
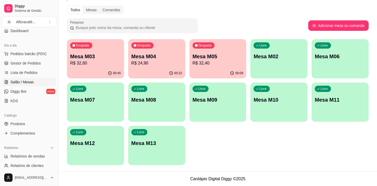
click at [210, 63] on p "R$ 32,40" at bounding box center [217, 63] width 51 height 6
click at [158, 59] on p "Mesa M04" at bounding box center [156, 56] width 51 height 7
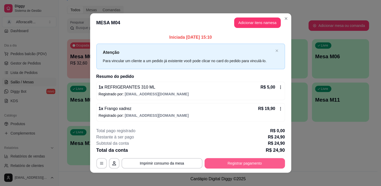
click at [251, 161] on button "Registrar pagamento" at bounding box center [244, 163] width 80 height 10
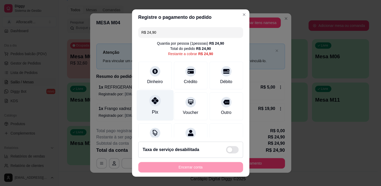
click at [153, 109] on div "Pix" at bounding box center [154, 112] width 6 height 7
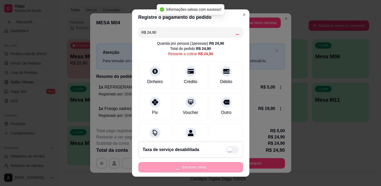
type input "R$ 0,00"
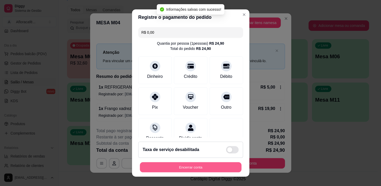
click at [189, 170] on button "Encerrar conta" at bounding box center [190, 167] width 101 height 10
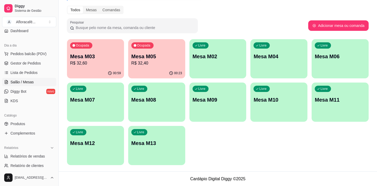
click at [200, 61] on div "Livre Mesa M02" at bounding box center [217, 55] width 57 height 33
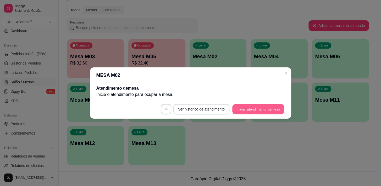
click at [248, 111] on button "Iniciar atendimento de mesa" at bounding box center [258, 109] width 52 height 10
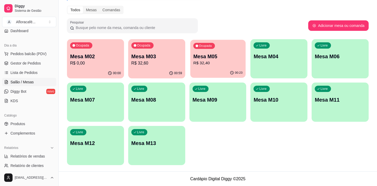
click at [211, 56] on p "Mesa M05" at bounding box center [217, 56] width 49 height 7
click at [260, 65] on div "Livre Mesa M04" at bounding box center [278, 56] width 55 height 32
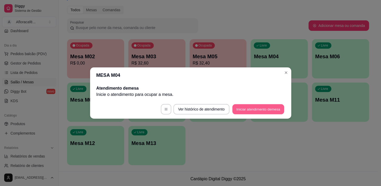
click at [257, 107] on button "Iniciar atendimento de mesa" at bounding box center [258, 109] width 52 height 10
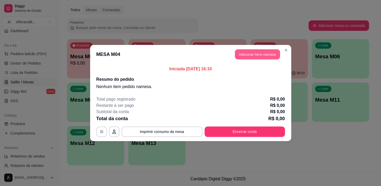
click at [249, 56] on button "Adicionar itens na mesa" at bounding box center [257, 54] width 45 height 10
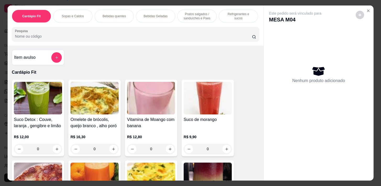
click at [113, 14] on p "Bebidas quentes" at bounding box center [113, 16] width 23 height 4
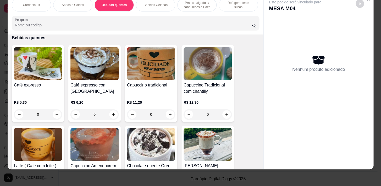
scroll to position [0, 0]
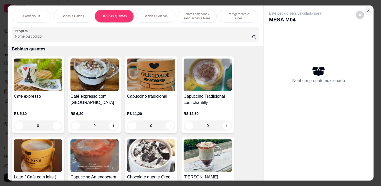
click at [366, 9] on icon "Close" at bounding box center [368, 11] width 4 height 4
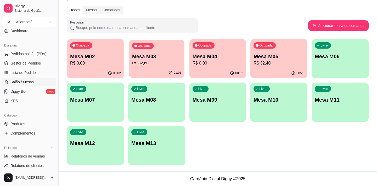
click at [139, 63] on p "R$ 32,60" at bounding box center [156, 63] width 49 height 6
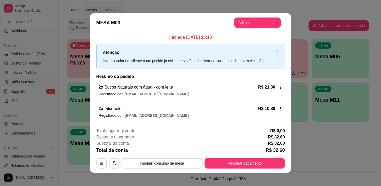
click at [239, 168] on footer "**********" at bounding box center [190, 148] width 201 height 49
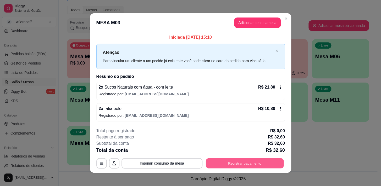
click at [240, 165] on button "Registrar pagamento" at bounding box center [244, 163] width 78 height 10
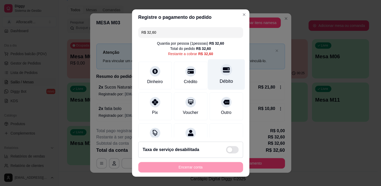
click at [218, 77] on div "Débito" at bounding box center [225, 74] width 37 height 31
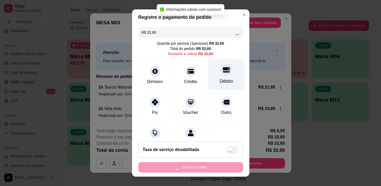
type input "R$ 0,00"
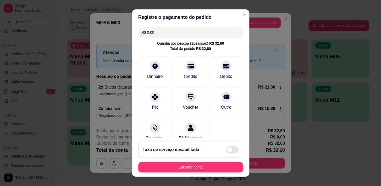
drag, startPoint x: 223, startPoint y: 70, endPoint x: 202, endPoint y: 118, distance: 52.1
click at [222, 71] on div "Débito" at bounding box center [225, 70] width 33 height 28
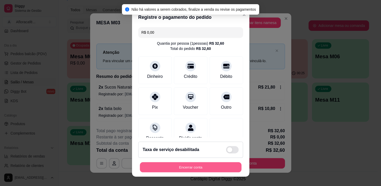
click at [191, 164] on button "Encerrar conta" at bounding box center [190, 167] width 101 height 10
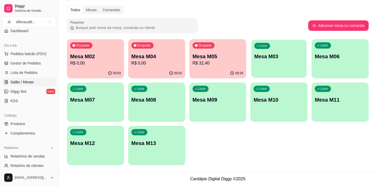
click at [275, 63] on div "Livre Mesa M03" at bounding box center [278, 56] width 55 height 32
click at [243, 69] on div "00:30" at bounding box center [217, 73] width 57 height 10
click at [268, 63] on div "Livre Mesa M03" at bounding box center [278, 55] width 57 height 33
click at [164, 61] on p "R$ 0,00" at bounding box center [156, 63] width 49 height 6
click at [213, 55] on p "Mesa M05" at bounding box center [217, 56] width 51 height 7
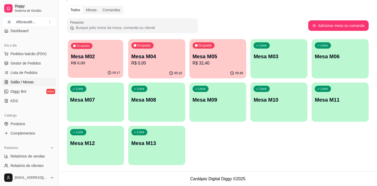
click at [97, 53] on p "Mesa M02" at bounding box center [95, 56] width 49 height 7
click at [275, 64] on div "Livre Mesa M03" at bounding box center [278, 55] width 57 height 33
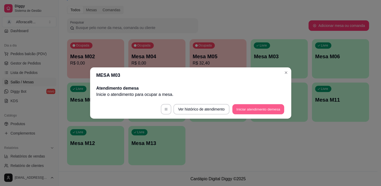
click at [262, 108] on button "Iniciar atendimento de mesa" at bounding box center [258, 109] width 52 height 10
